Goal: Consume media (video, audio): Consume media (video, audio)

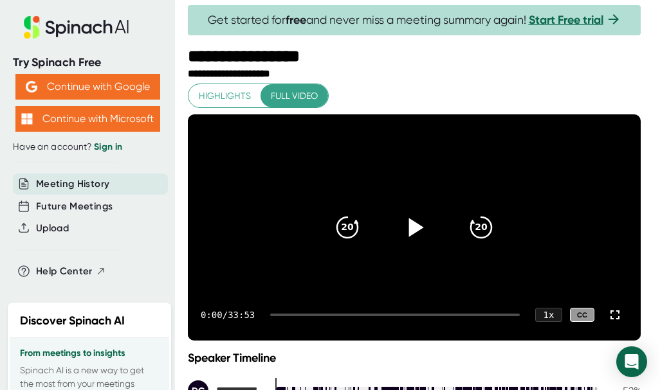
click at [415, 237] on icon at bounding box center [416, 227] width 15 height 19
click at [560, 323] on div "1 x" at bounding box center [548, 315] width 28 height 15
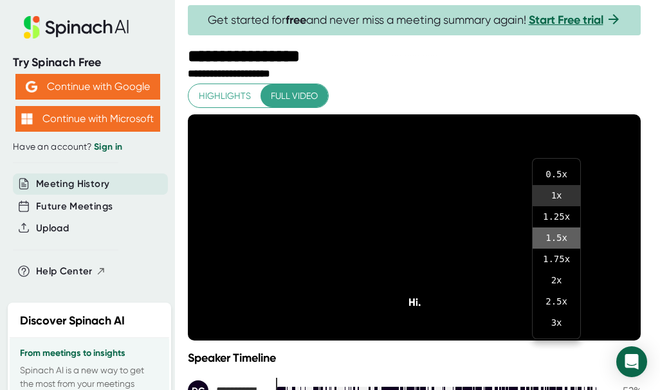
click at [561, 231] on li "1.5 x" at bounding box center [556, 238] width 48 height 21
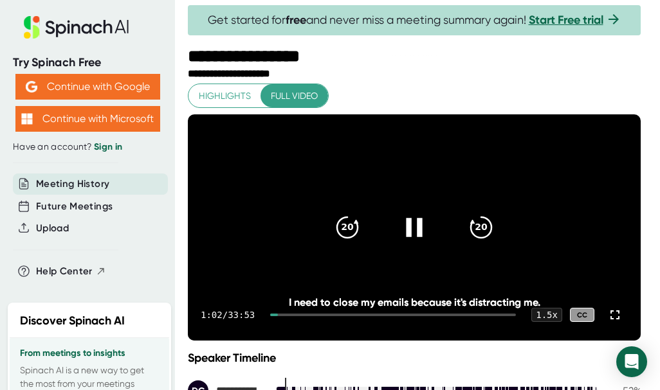
click at [291, 316] on div at bounding box center [393, 315] width 246 height 3
click at [298, 341] on div "1:03 / 33:53 1.5 x CC" at bounding box center [414, 314] width 453 height 51
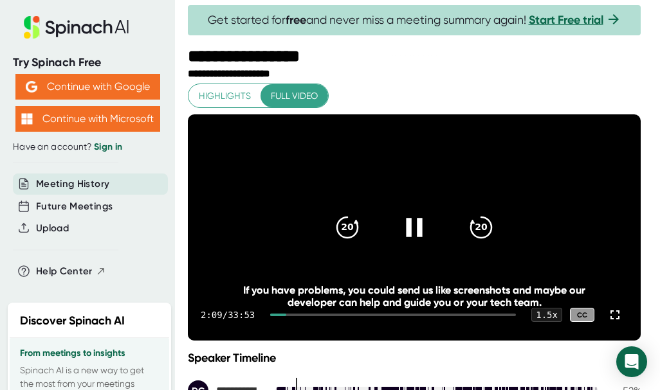
click at [299, 316] on div at bounding box center [393, 315] width 246 height 3
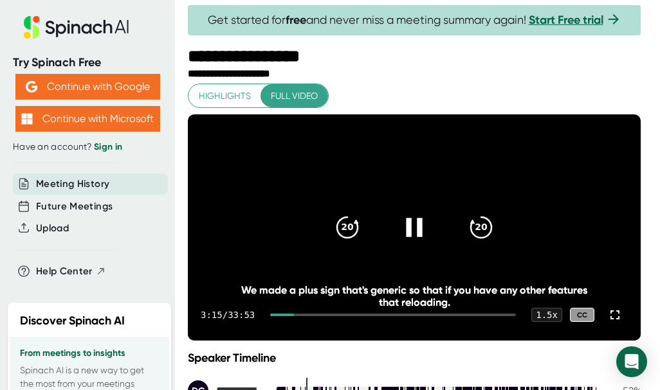
click at [312, 316] on div at bounding box center [393, 315] width 246 height 3
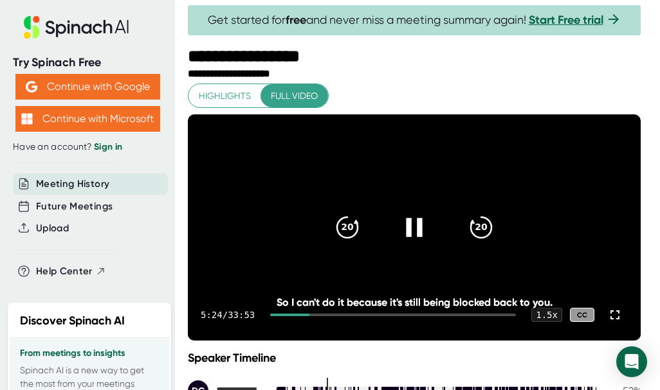
click at [344, 316] on div at bounding box center [393, 315] width 246 height 3
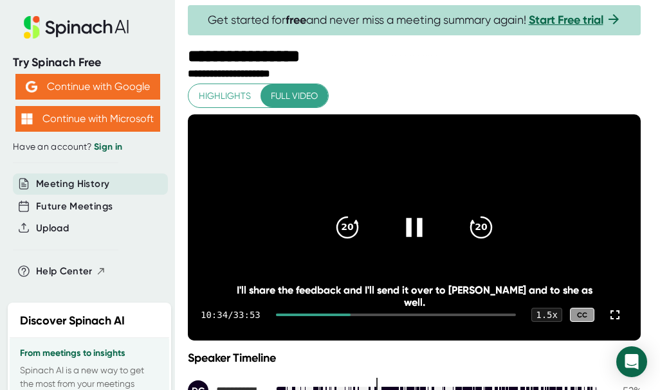
click at [367, 316] on div at bounding box center [396, 315] width 240 height 3
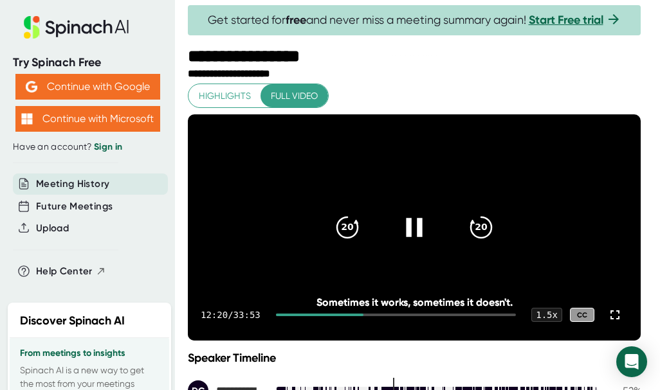
click at [363, 316] on div at bounding box center [319, 315] width 87 height 3
click at [355, 316] on div at bounding box center [317, 315] width 82 height 3
click at [387, 295] on video at bounding box center [414, 227] width 453 height 226
drag, startPoint x: 409, startPoint y: 244, endPoint x: 494, endPoint y: 75, distance: 189.2
click at [467, 118] on div "20 20 11:50 / 33:53 1.5 x CC And AI was supposed to. And AI was supposed to." at bounding box center [414, 227] width 453 height 226
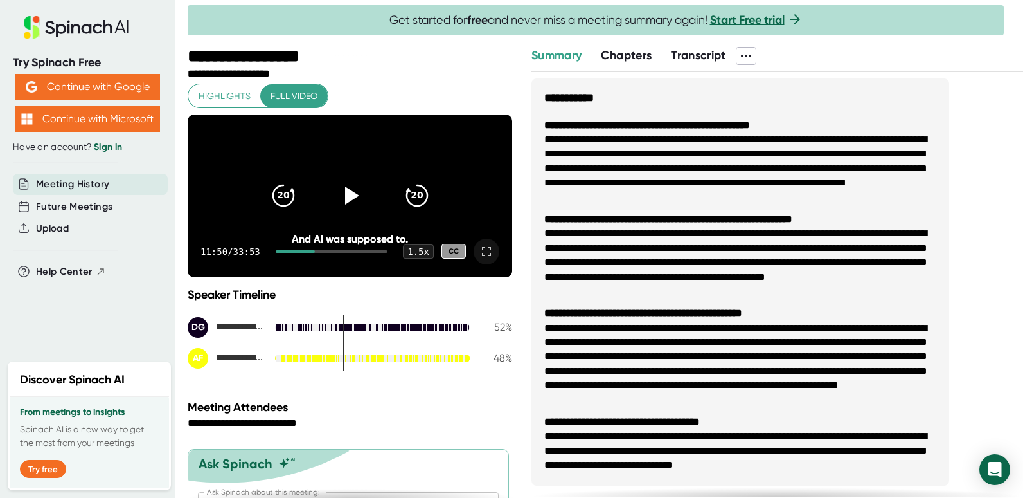
click at [482, 256] on icon at bounding box center [486, 251] width 9 height 9
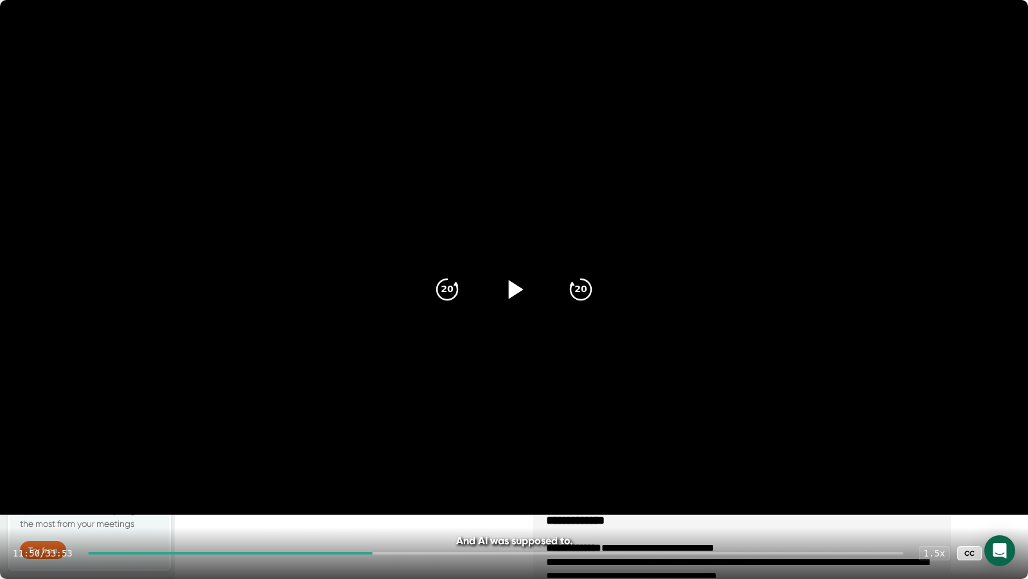
click at [515, 282] on icon at bounding box center [514, 289] width 32 height 32
click at [610, 390] on video at bounding box center [514, 257] width 1028 height 514
click at [541, 390] on video at bounding box center [514, 257] width 1028 height 514
click at [573, 390] on video at bounding box center [514, 257] width 1028 height 514
drag, startPoint x: 606, startPoint y: 499, endPoint x: 560, endPoint y: 501, distance: 45.7
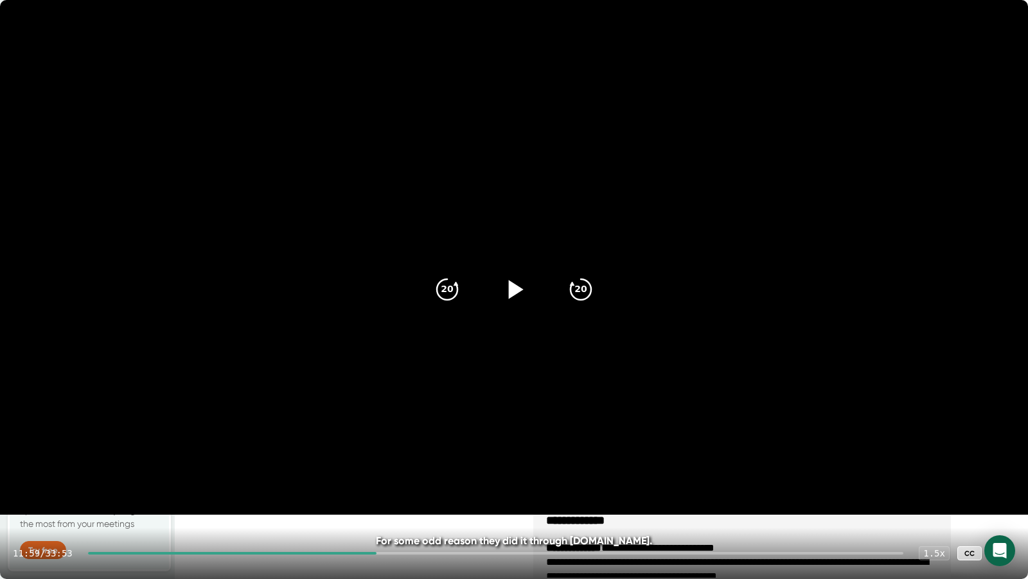
click at [560, 390] on video at bounding box center [514, 257] width 1028 height 514
click at [498, 336] on video at bounding box center [514, 257] width 1028 height 514
click at [533, 390] on video at bounding box center [514, 257] width 1028 height 514
click at [579, 285] on icon "20" at bounding box center [581, 289] width 32 height 32
click at [441, 289] on icon "20" at bounding box center [447, 289] width 32 height 32
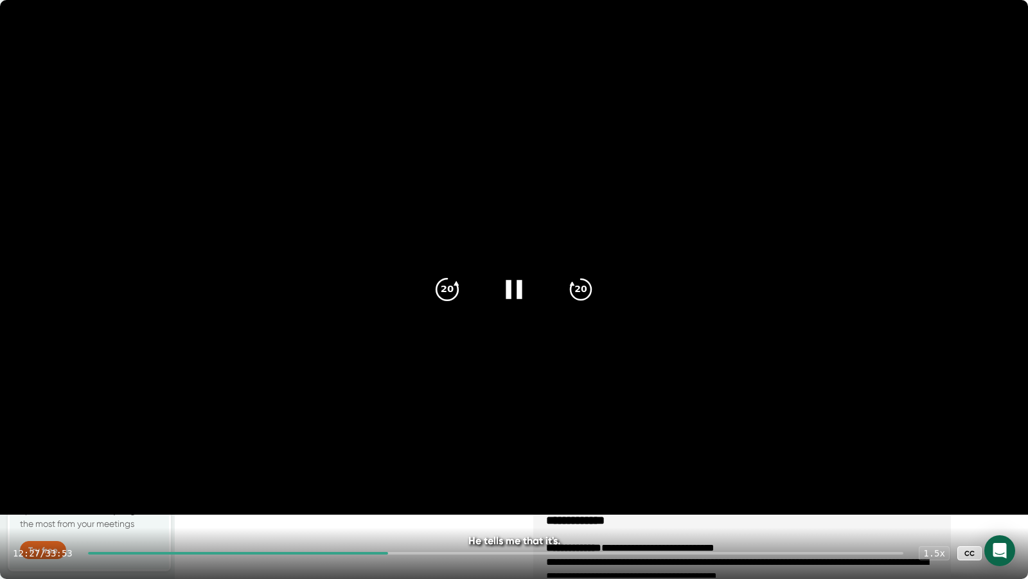
click at [441, 289] on icon "20" at bounding box center [447, 289] width 32 height 32
click at [440, 287] on icon "20" at bounding box center [447, 289] width 32 height 32
click at [582, 291] on icon "20" at bounding box center [581, 289] width 32 height 32
click at [454, 292] on icon "20" at bounding box center [447, 289] width 32 height 32
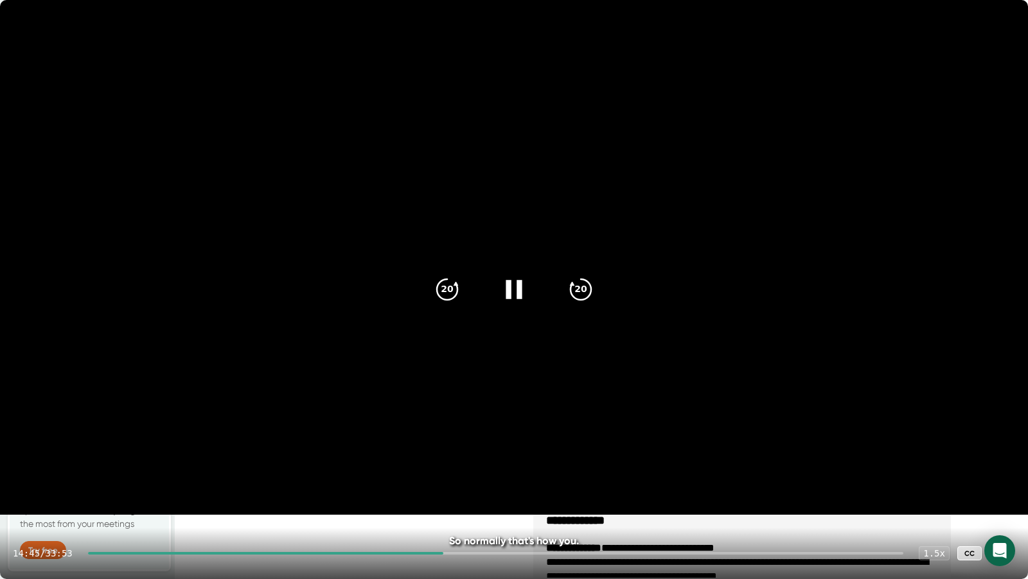
click at [506, 292] on icon at bounding box center [514, 289] width 32 height 32
drag, startPoint x: 767, startPoint y: 66, endPoint x: 581, endPoint y: 224, distance: 244.4
click at [659, 190] on video at bounding box center [514, 257] width 1028 height 514
click at [511, 284] on icon at bounding box center [514, 289] width 16 height 19
click at [503, 291] on icon at bounding box center [514, 289] width 32 height 32
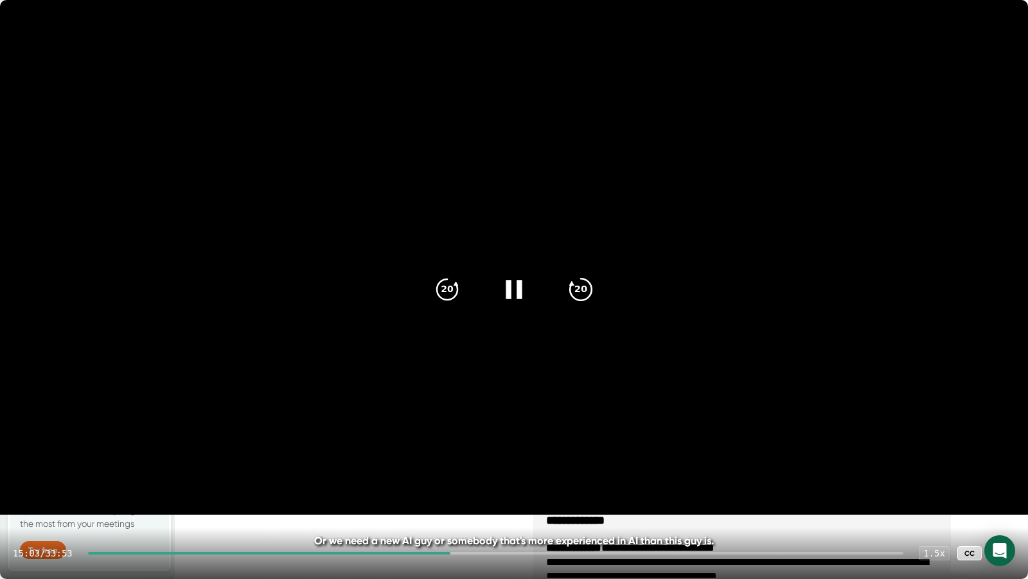
click at [580, 291] on icon "20" at bounding box center [581, 289] width 32 height 32
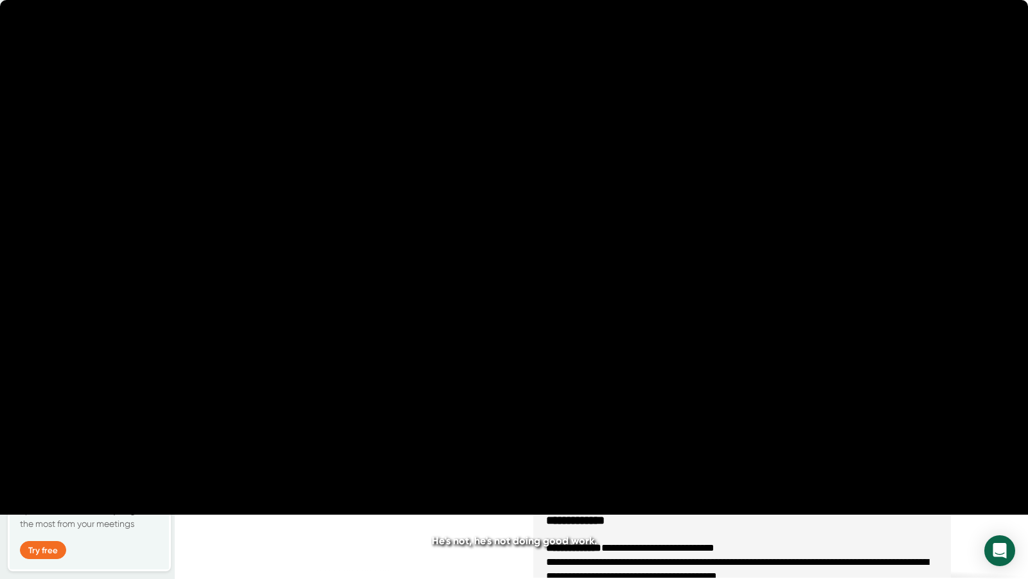
click at [580, 291] on icon "20" at bounding box center [581, 289] width 32 height 32
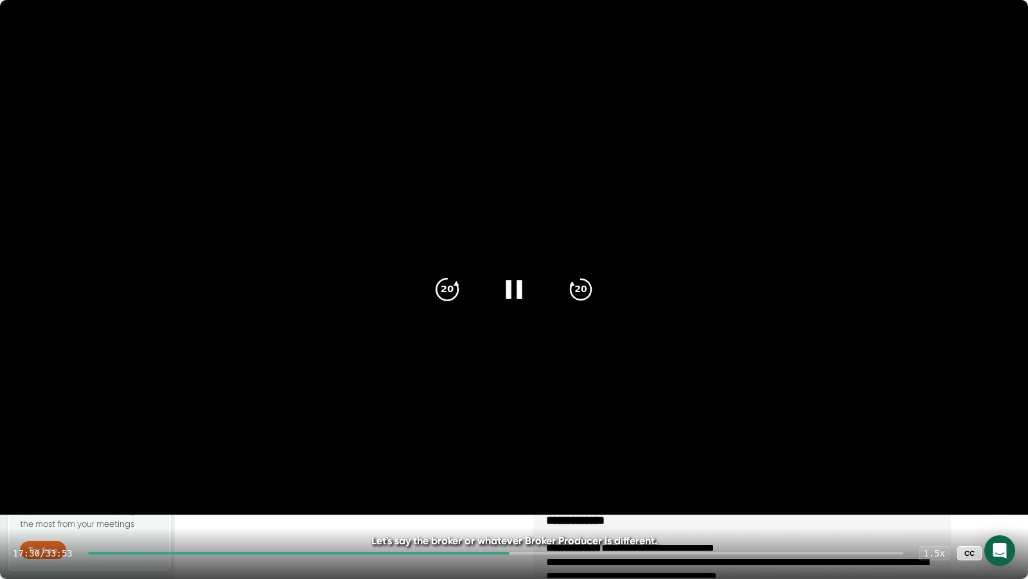
click at [454, 289] on icon "20" at bounding box center [447, 289] width 32 height 32
click at [361, 390] on video at bounding box center [514, 257] width 1028 height 514
click at [546, 359] on video at bounding box center [514, 257] width 1028 height 514
click at [659, 66] on video at bounding box center [514, 257] width 1028 height 514
click at [348, 0] on video at bounding box center [514, 257] width 1028 height 514
